Goal: Task Accomplishment & Management: Manage account settings

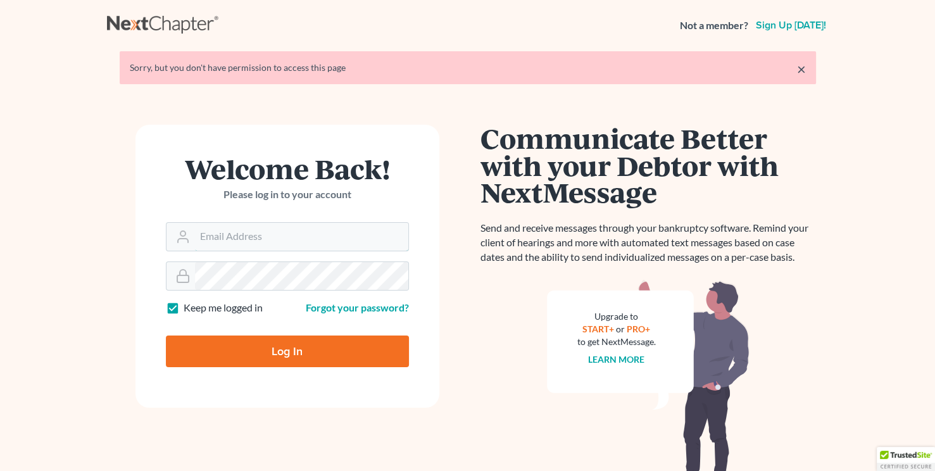
type input "[EMAIL_ADDRESS][DOMAIN_NAME]"
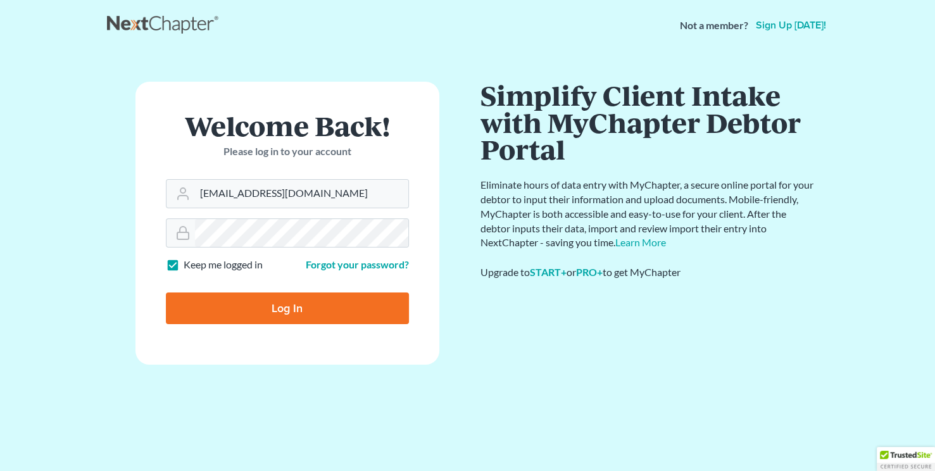
click at [248, 281] on form "Welcome Back! Please log in to your account Email Address [EMAIL_ADDRESS][DOMAI…" at bounding box center [288, 223] width 304 height 283
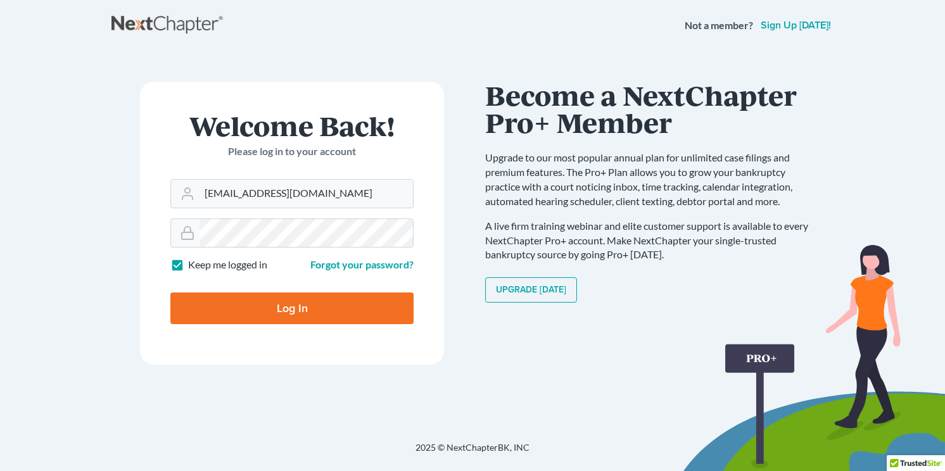
click at [212, 298] on input "Log In" at bounding box center [291, 309] width 243 height 32
type input "Thinking..."
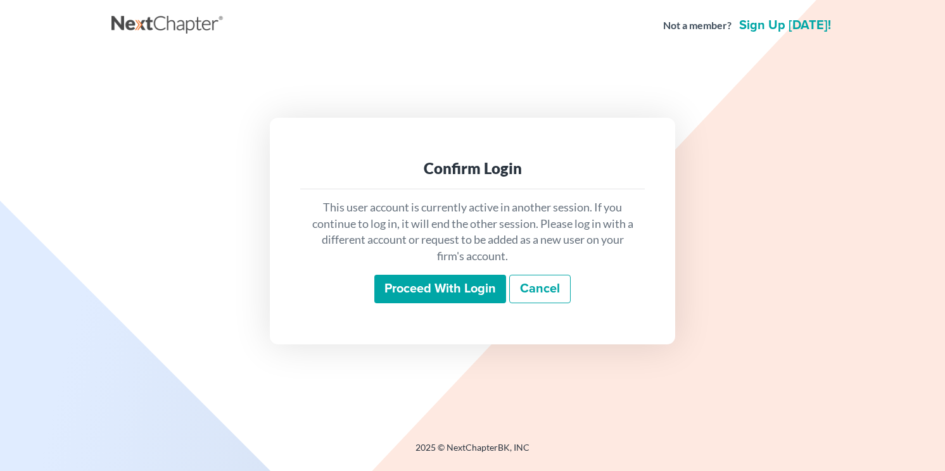
click at [393, 282] on input "Proceed with login" at bounding box center [440, 289] width 132 height 29
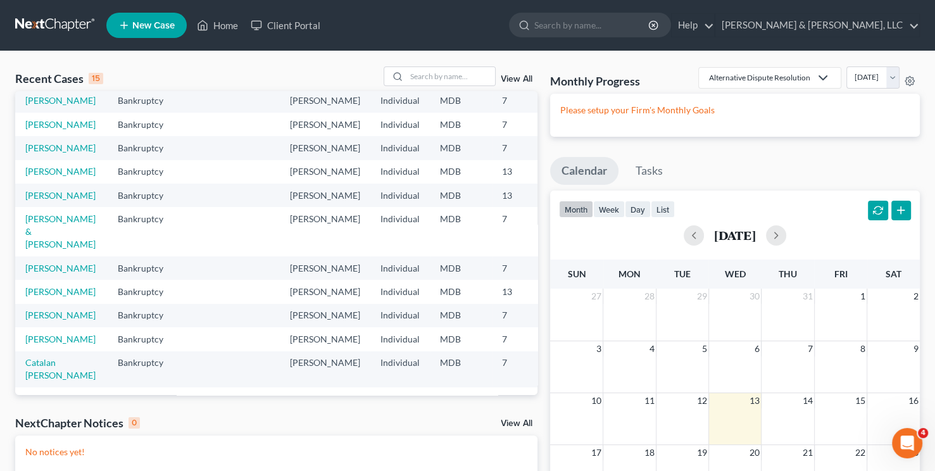
scroll to position [33, 0]
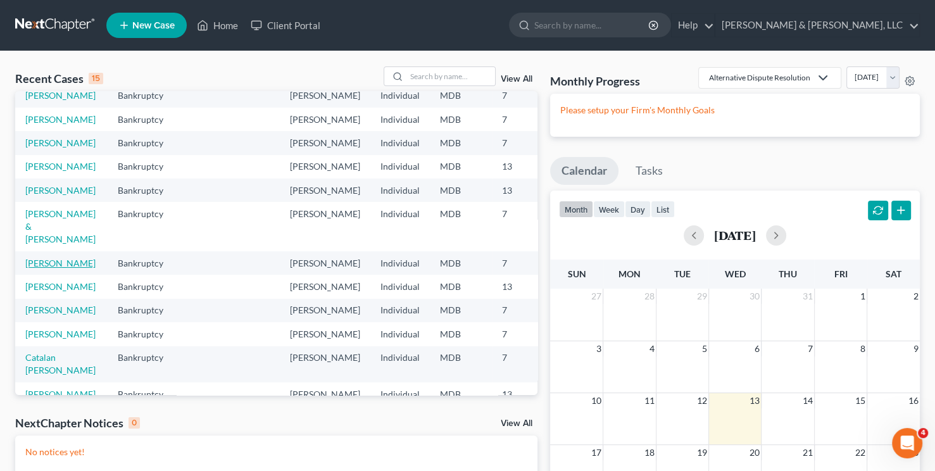
click at [52, 269] on link "[PERSON_NAME]" at bounding box center [60, 263] width 70 height 11
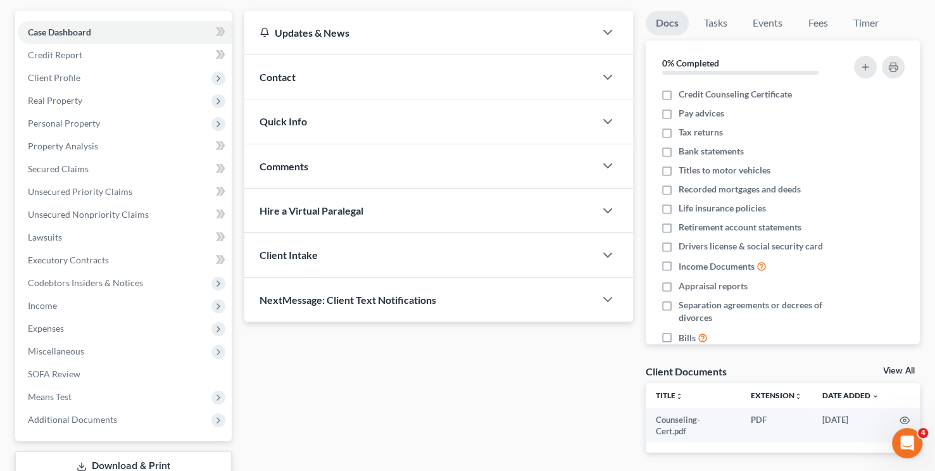
scroll to position [96, 0]
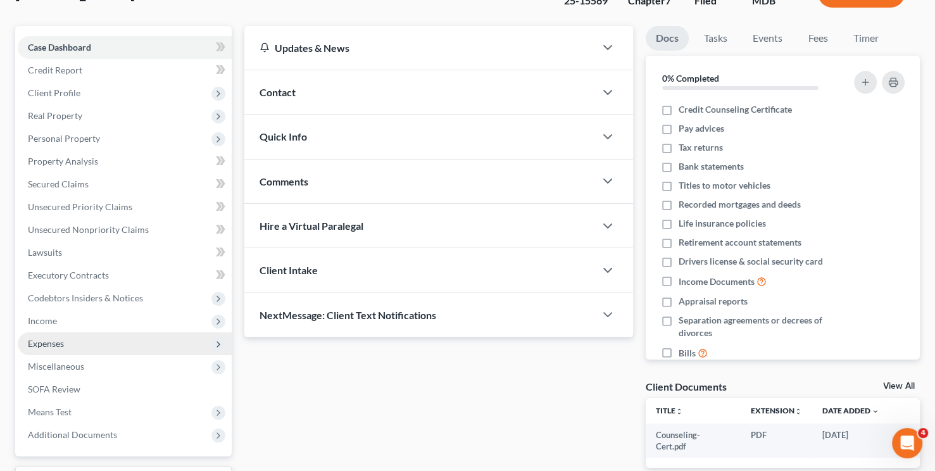
click at [43, 343] on span "Expenses" at bounding box center [46, 343] width 36 height 11
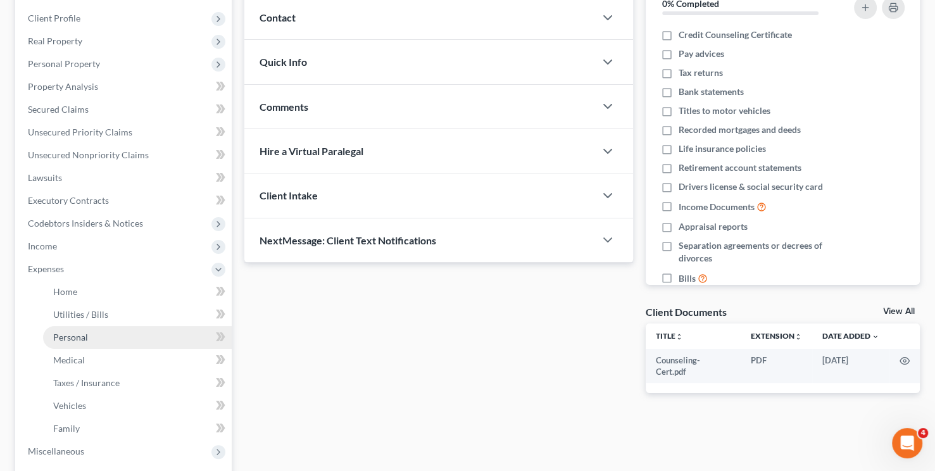
scroll to position [172, 0]
click at [86, 405] on link "Vehicles" at bounding box center [137, 404] width 189 height 23
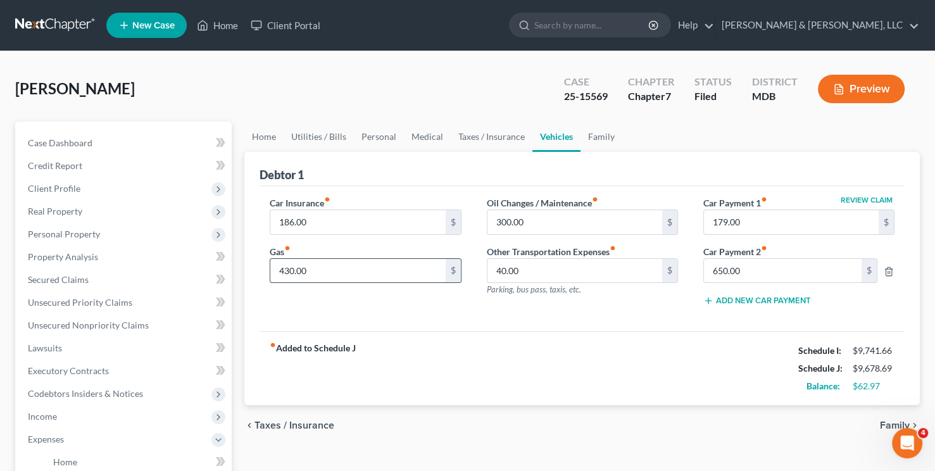
click at [288, 266] on input "430.00" at bounding box center [357, 271] width 175 height 24
click at [368, 315] on div "Car Insurance fiber_manual_record 186.00 $ Gas fiber_manual_record 430.00 $ Oil…" at bounding box center [582, 259] width 645 height 146
click at [63, 227] on span "Personal Property" at bounding box center [125, 234] width 214 height 23
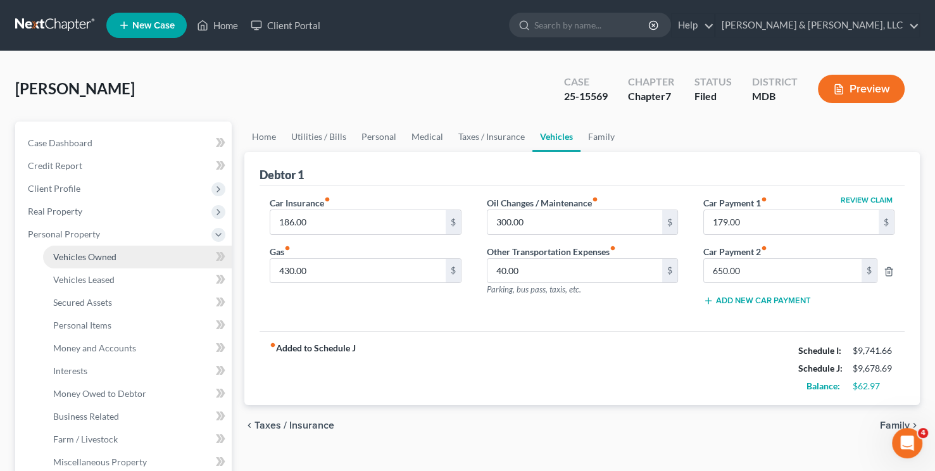
click at [76, 251] on span "Vehicles Owned" at bounding box center [84, 256] width 63 height 11
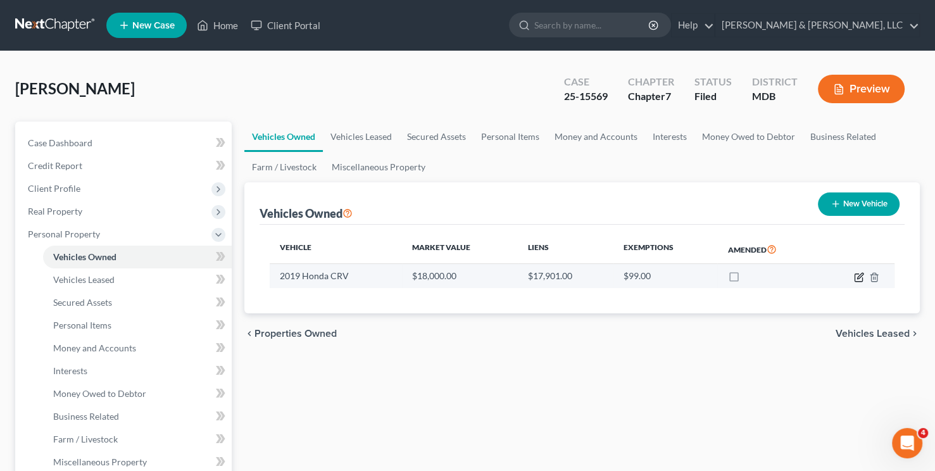
click at [859, 277] on icon "button" at bounding box center [860, 276] width 6 height 6
select select "0"
select select "7"
select select "2"
select select "3"
